Goal: Complete application form

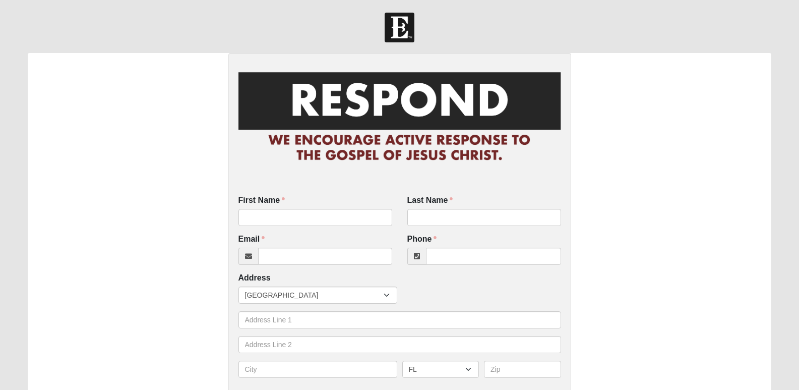
scroll to position [44, 0]
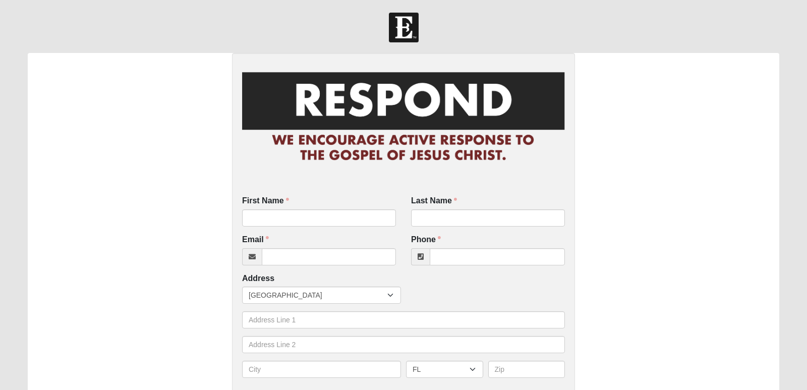
checkbox input "true"
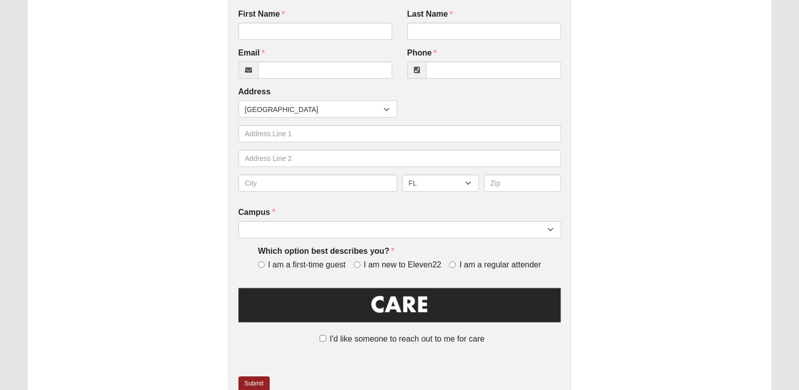
scroll to position [251, 0]
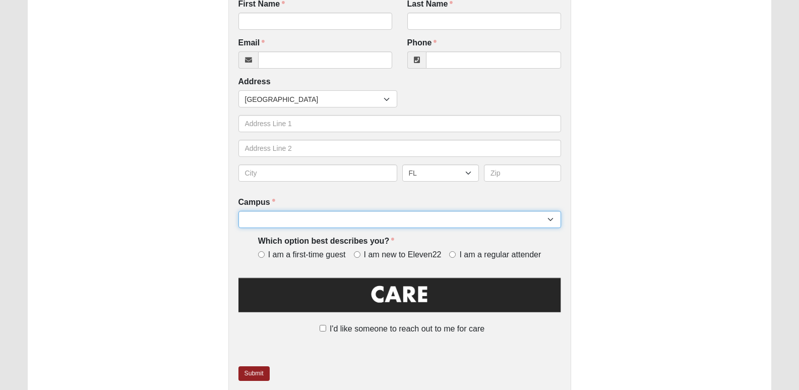
click at [556, 221] on select "Arlington Baymeadows Eleven22 Online [PERSON_NAME][GEOGRAPHIC_DATA] Jesup [GEOG…" at bounding box center [399, 219] width 323 height 17
select select "14"
click at [238, 211] on select "Arlington Baymeadows Eleven22 Online [PERSON_NAME][GEOGRAPHIC_DATA] Jesup [GEOG…" at bounding box center [399, 219] width 323 height 17
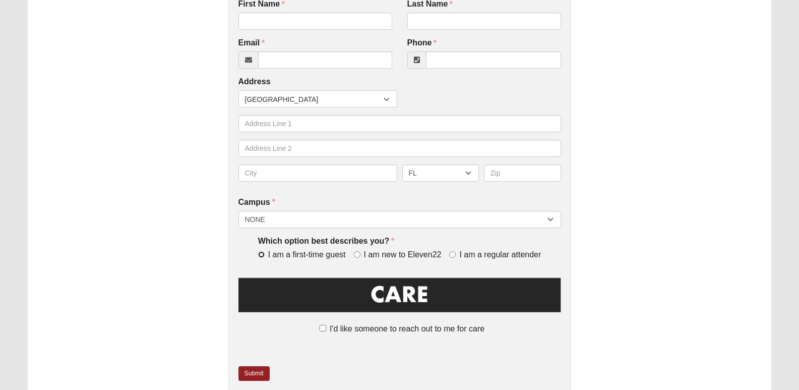
click at [262, 253] on input "I am a first-time guest" at bounding box center [261, 254] width 7 height 7
radio input "true"
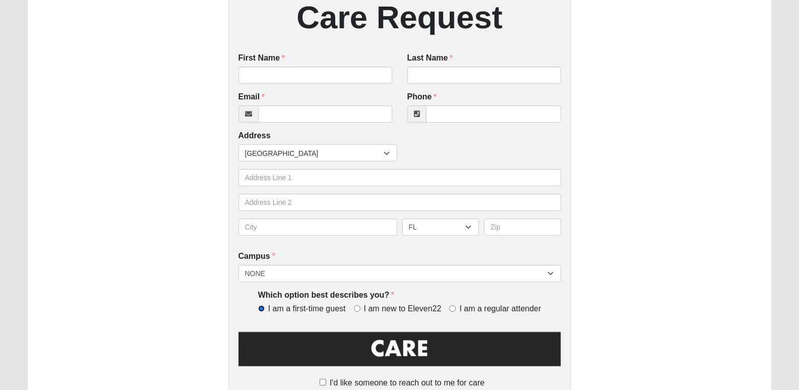
scroll to position [203, 0]
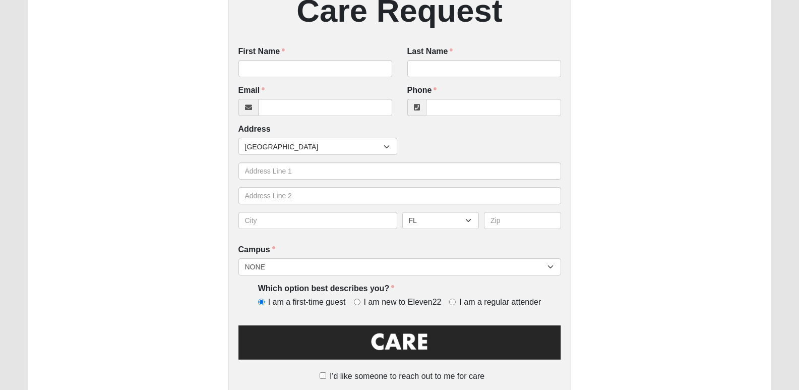
click at [266, 301] on label "I am a first-time guest" at bounding box center [304, 302] width 92 height 12
click at [265, 301] on input "I am a first-time guest" at bounding box center [261, 301] width 7 height 7
click at [260, 303] on input "I am a first-time guest" at bounding box center [261, 301] width 7 height 7
click at [355, 299] on input "I am new to Eleven22" at bounding box center [357, 301] width 7 height 7
radio input "true"
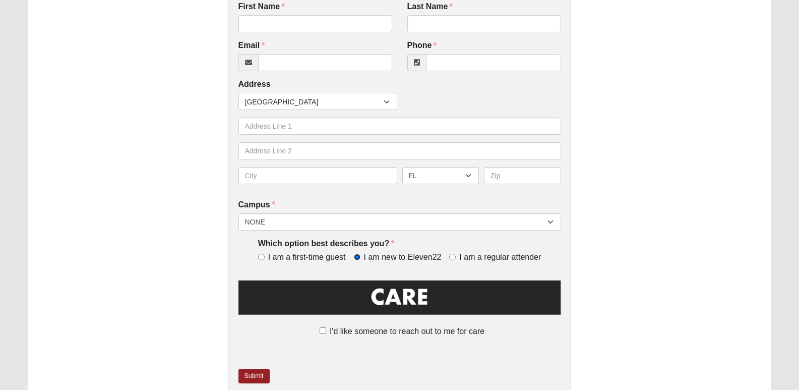
scroll to position [296, 0]
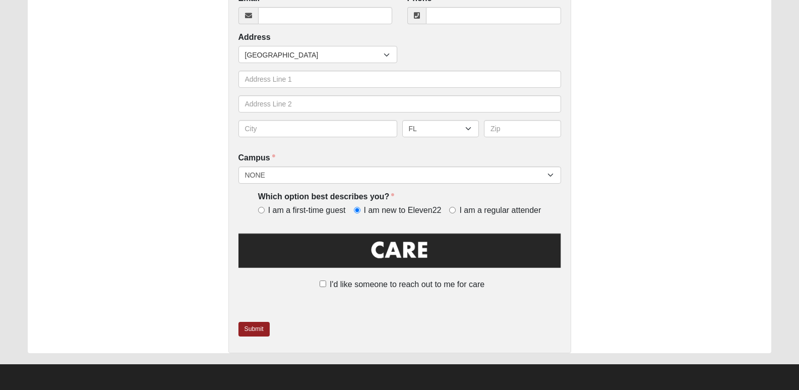
click at [426, 253] on img at bounding box center [399, 253] width 323 height 45
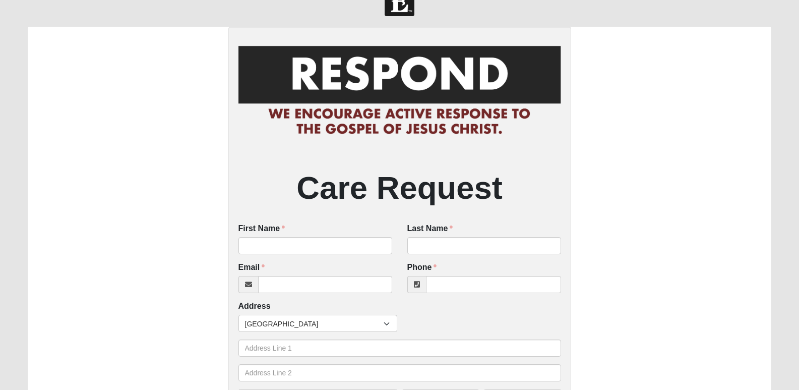
scroll to position [0, 0]
